Goal: Task Accomplishment & Management: Use online tool/utility

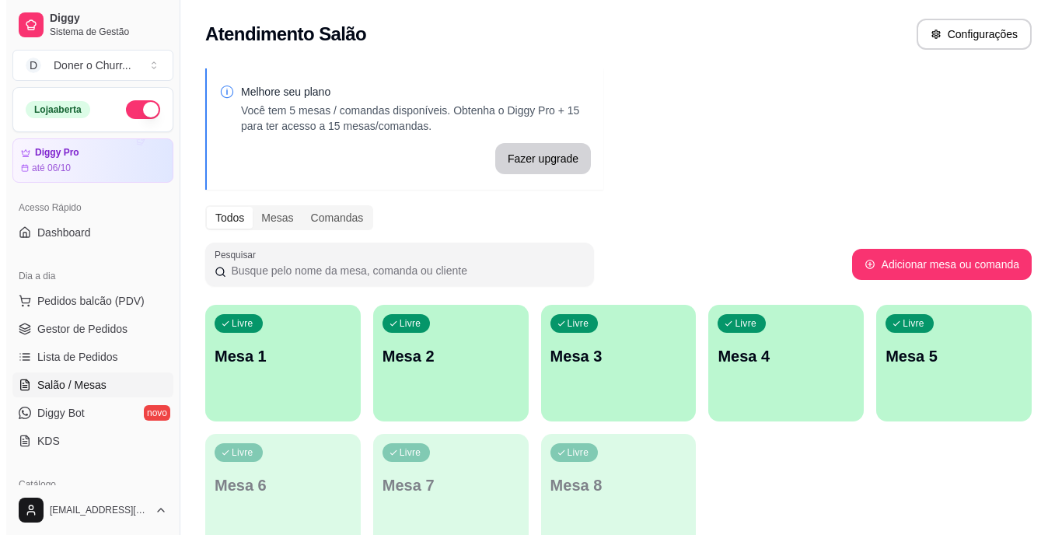
scroll to position [195, 0]
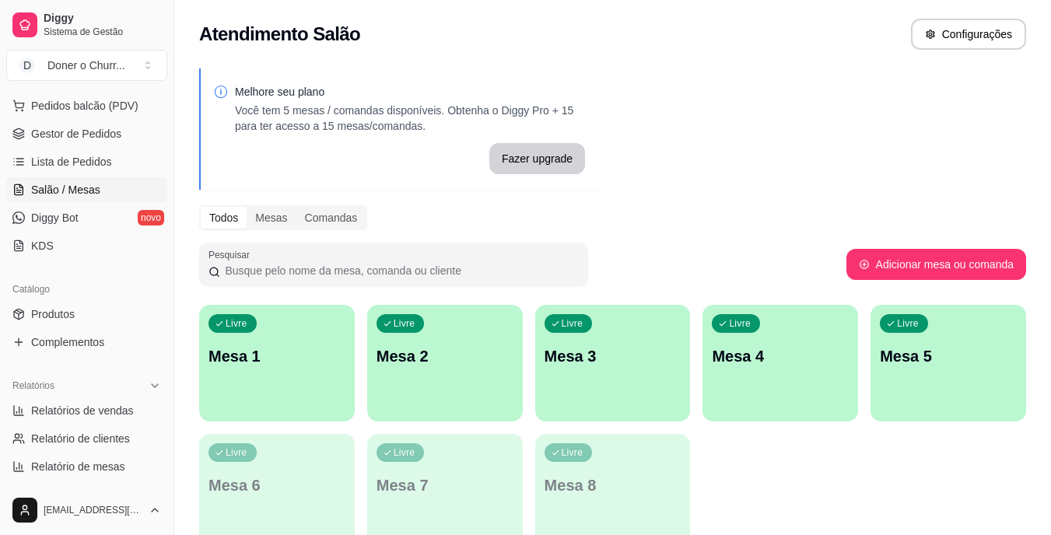
click at [309, 371] on div "Livre Mesa 1" at bounding box center [277, 354] width 156 height 98
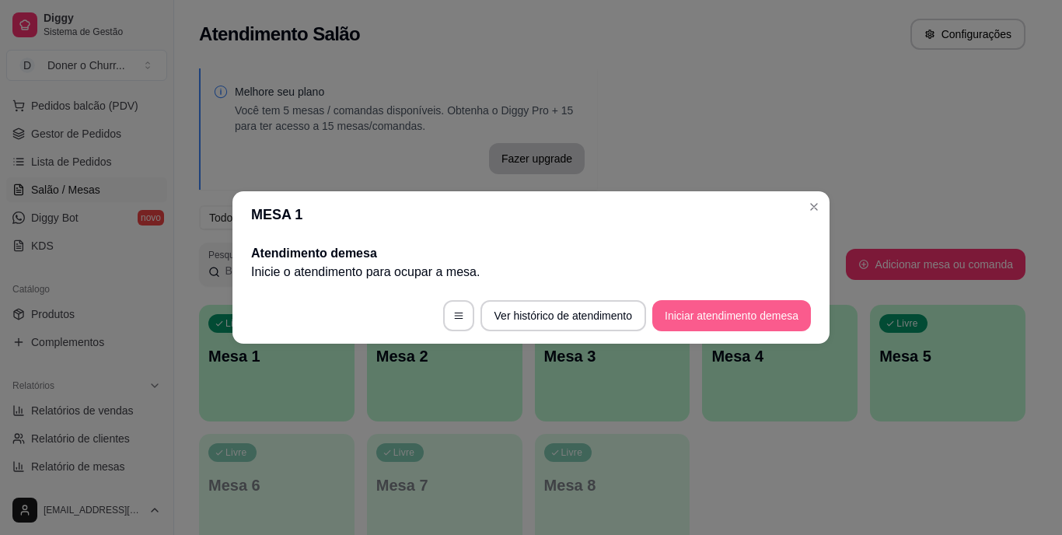
click at [719, 316] on button "Iniciar atendimento de mesa" at bounding box center [731, 315] width 159 height 31
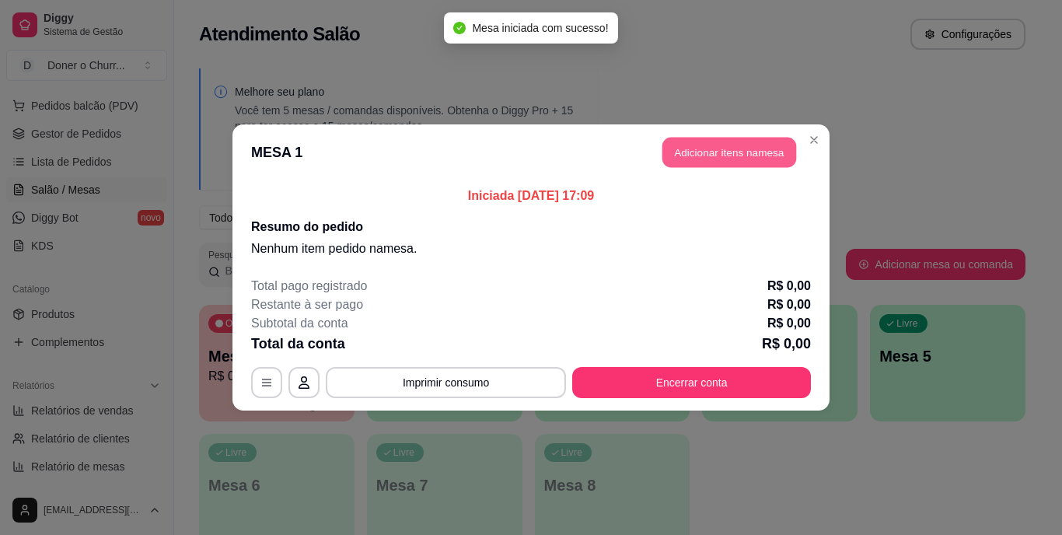
click at [736, 158] on button "Adicionar itens na mesa" at bounding box center [729, 153] width 134 height 30
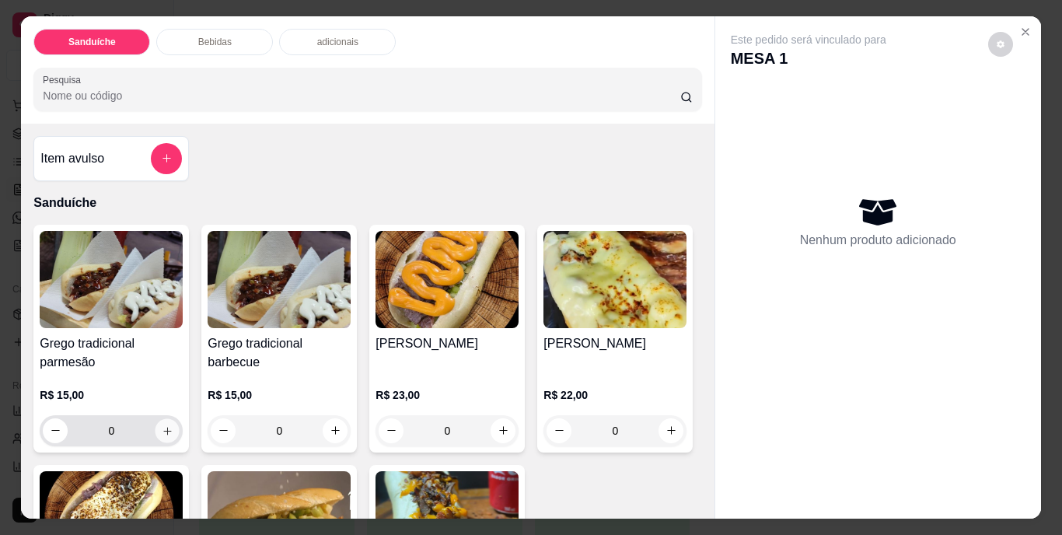
click at [163, 431] on button "increase-product-quantity" at bounding box center [168, 430] width 24 height 24
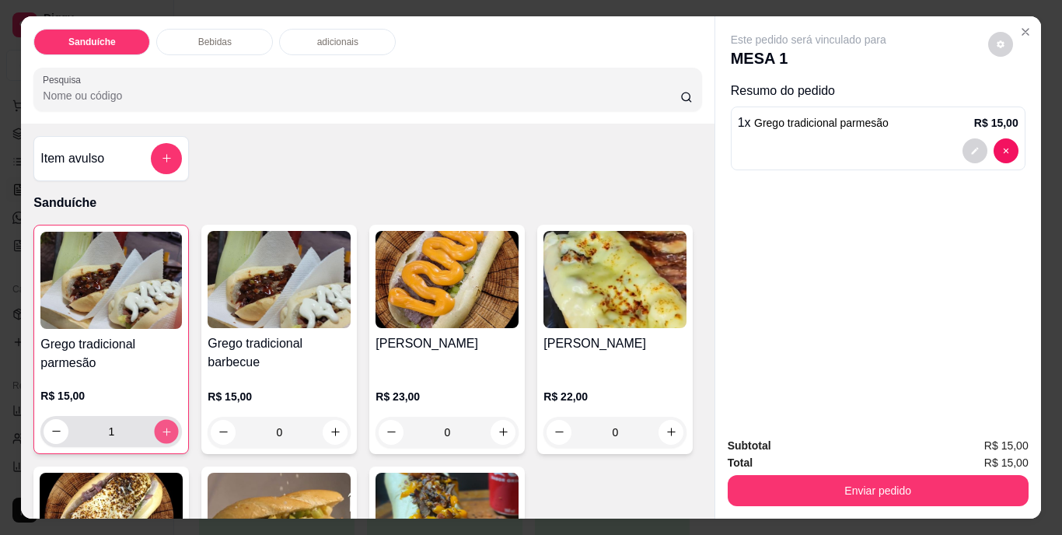
click at [163, 431] on icon "increase-product-quantity" at bounding box center [167, 431] width 12 height 12
type input "2"
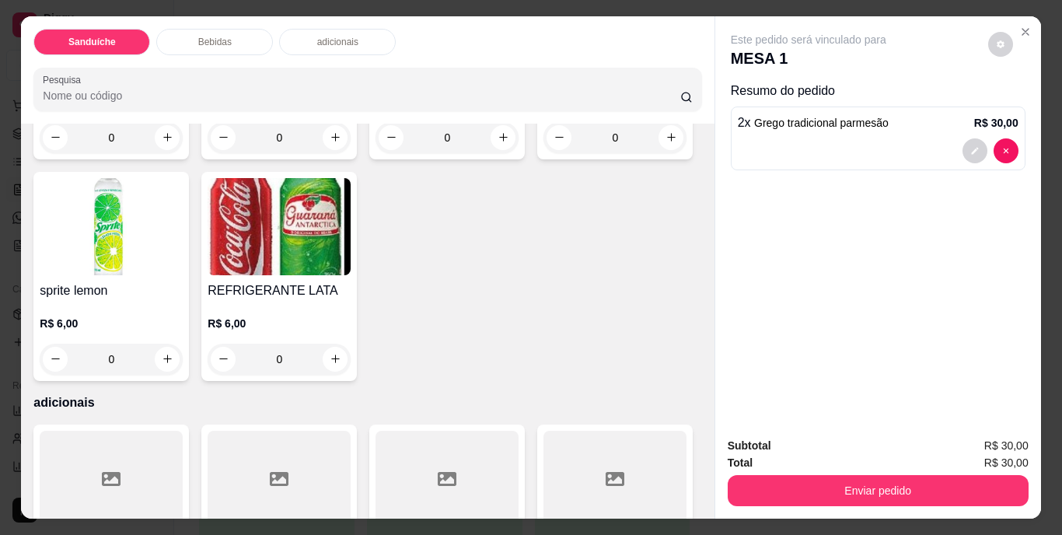
scroll to position [778, 0]
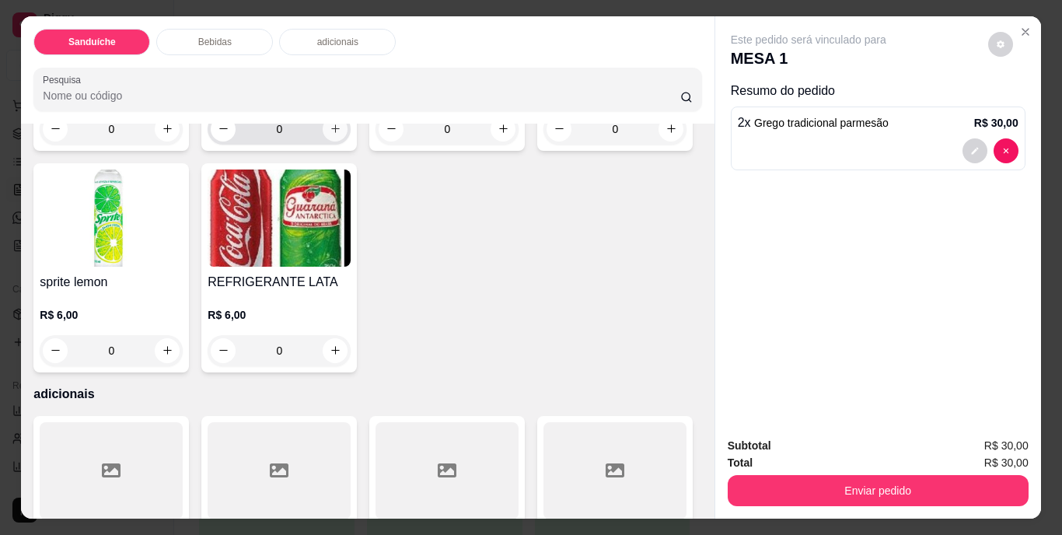
click at [331, 133] on icon "increase-product-quantity" at bounding box center [335, 128] width 9 height 9
type input "1"
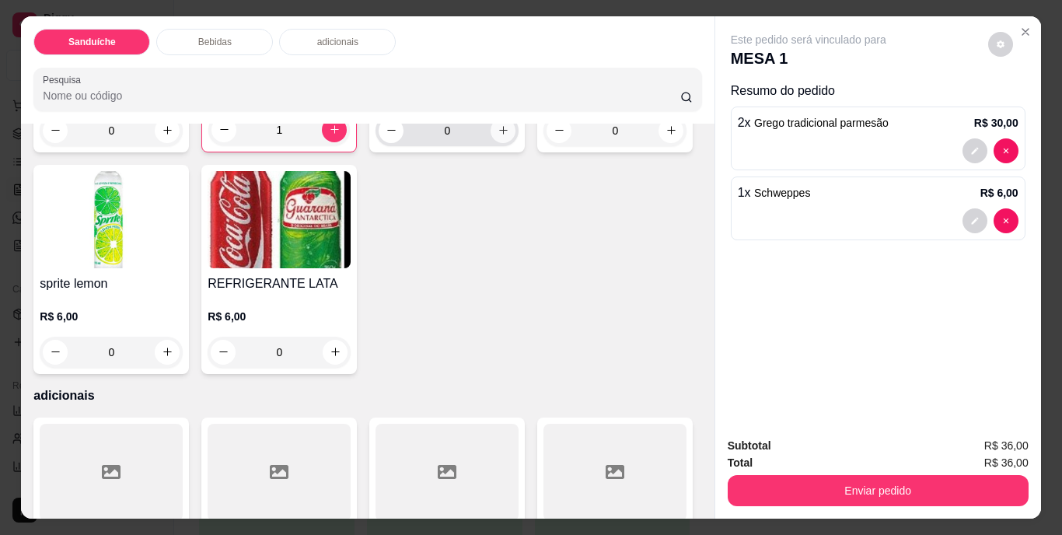
click at [498, 136] on icon "increase-product-quantity" at bounding box center [504, 130] width 12 height 12
type input "1"
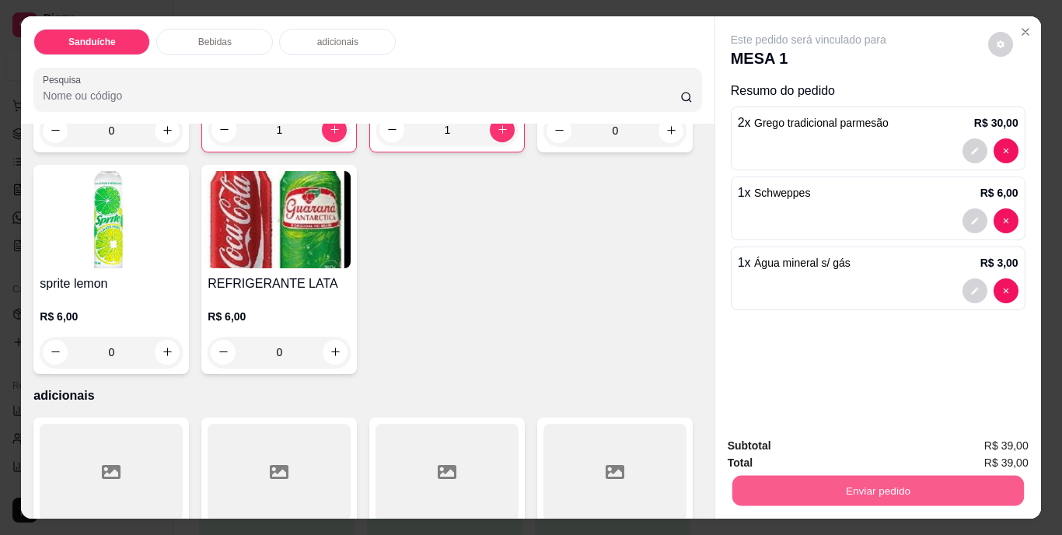
click at [863, 485] on button "Enviar pedido" at bounding box center [878, 491] width 292 height 30
click at [818, 446] on button "Não registrar e enviar pedido" at bounding box center [827, 447] width 162 height 30
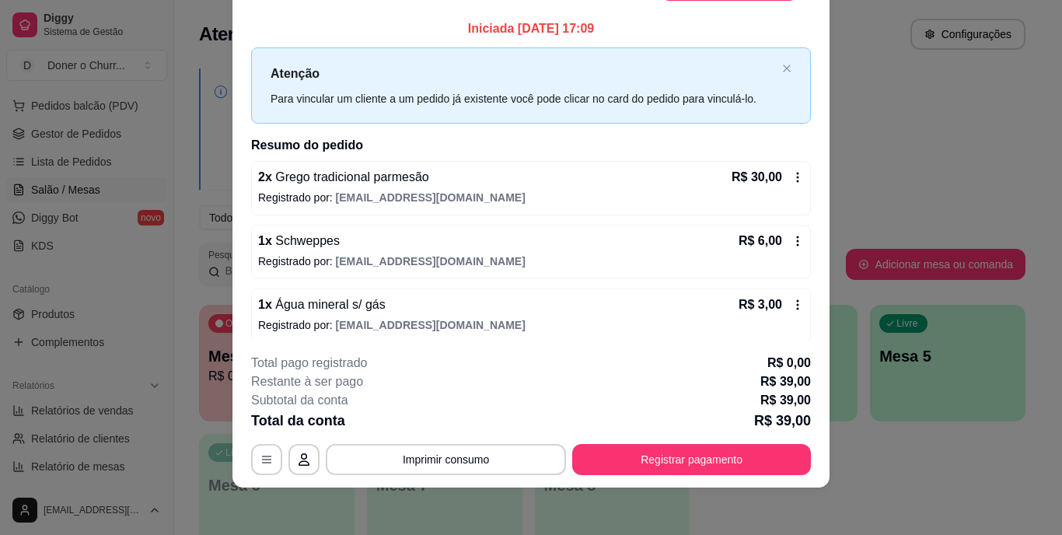
scroll to position [47, 0]
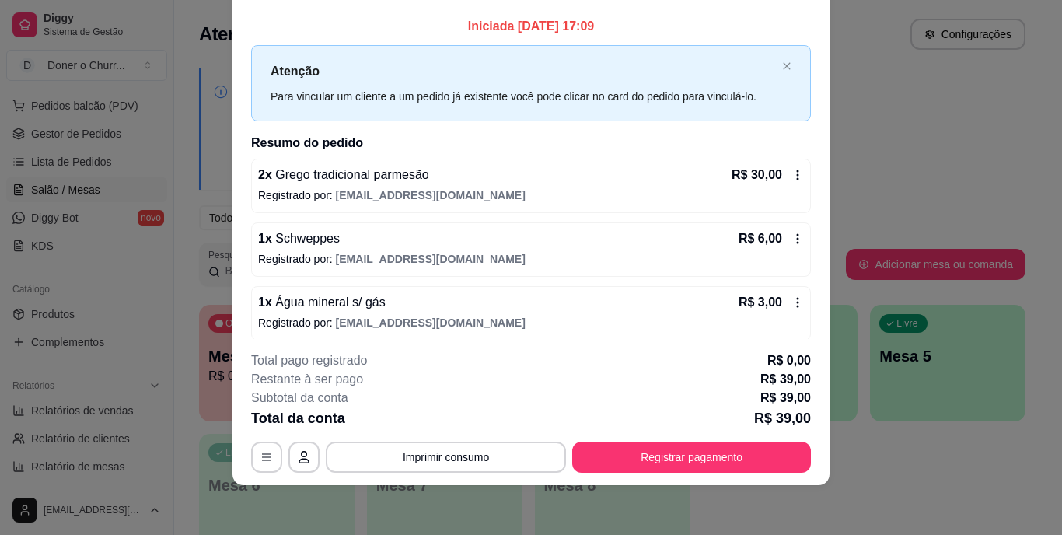
click at [669, 477] on footer "**********" at bounding box center [530, 412] width 597 height 146
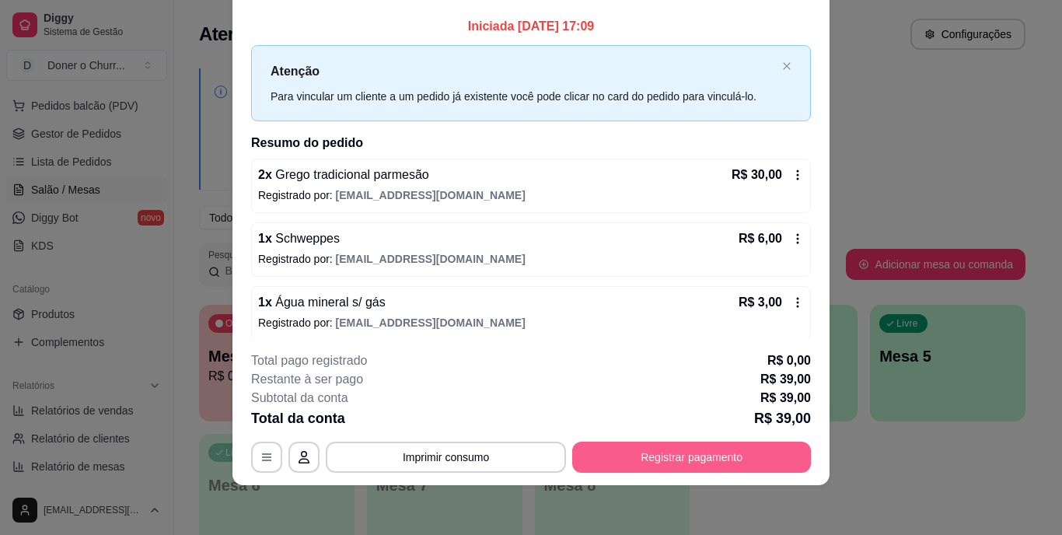
click at [679, 456] on button "Registrar pagamento" at bounding box center [691, 457] width 239 height 31
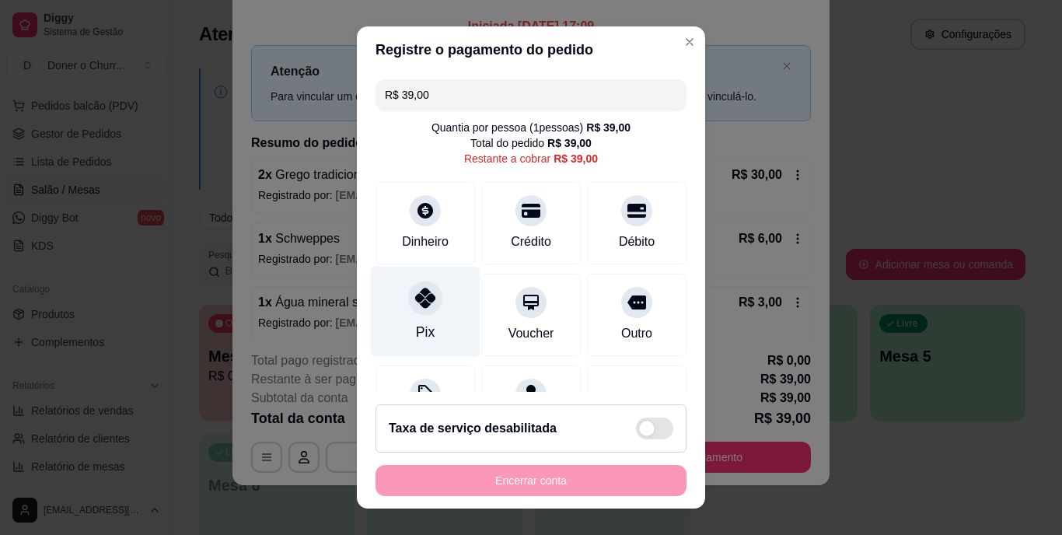
click at [418, 318] on div "Pix" at bounding box center [426, 312] width 110 height 91
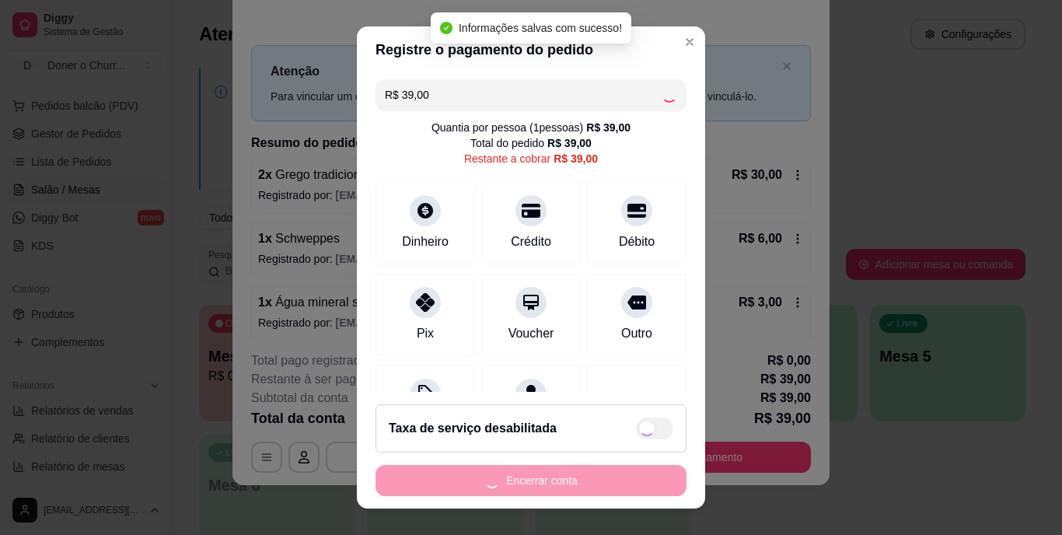
scroll to position [23, 0]
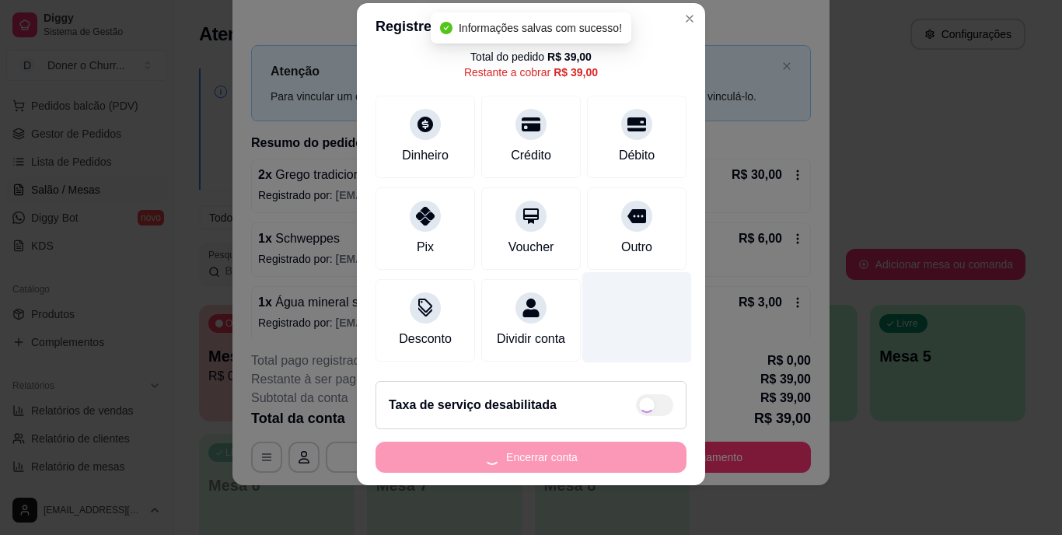
type input "R$ 0,00"
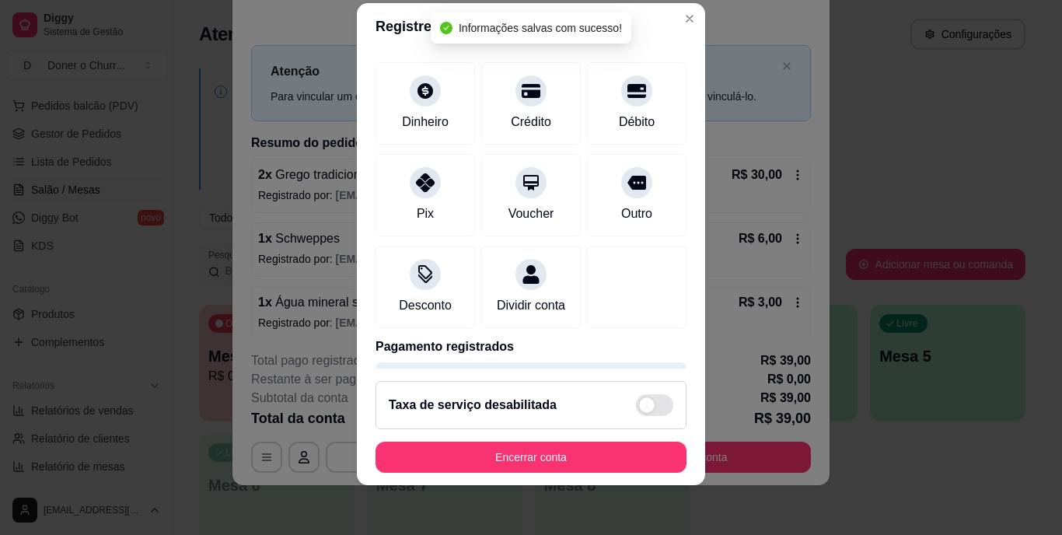
scroll to position [146, 0]
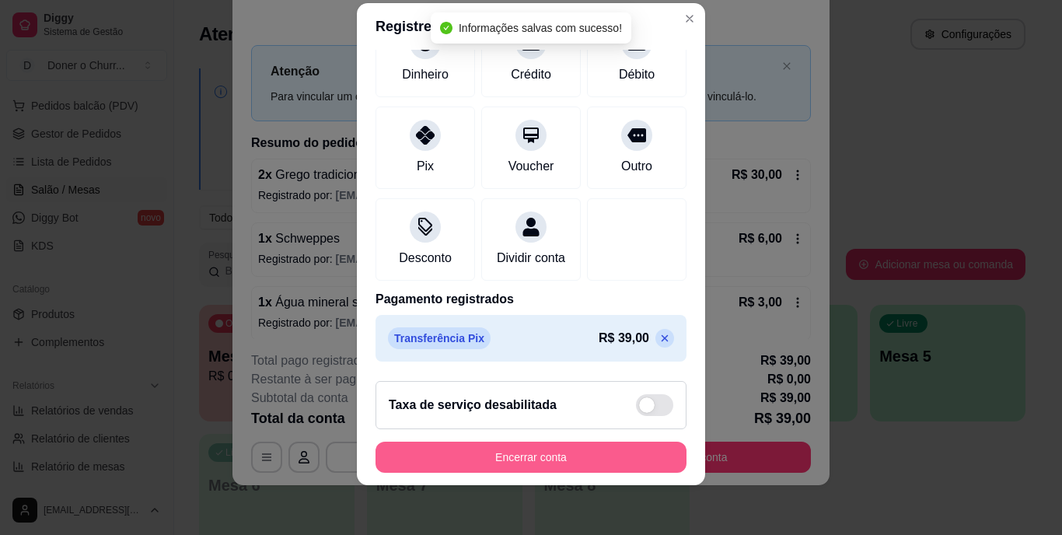
click at [541, 457] on button "Encerrar conta" at bounding box center [531, 457] width 311 height 31
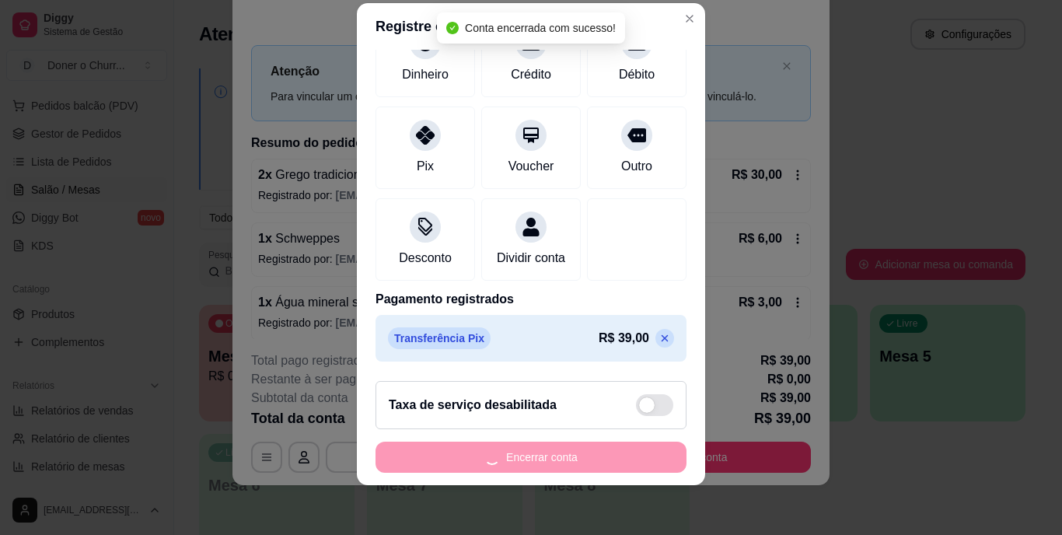
scroll to position [0, 0]
